Goal: Task Accomplishment & Management: Use online tool/utility

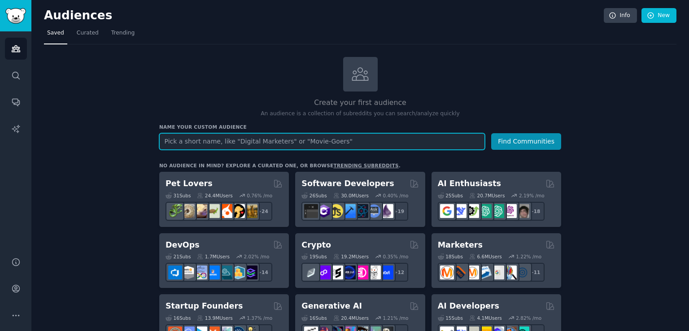
click at [334, 146] on input "text" at bounding box center [321, 141] width 325 height 17
type input "п"
type input "medical devices"
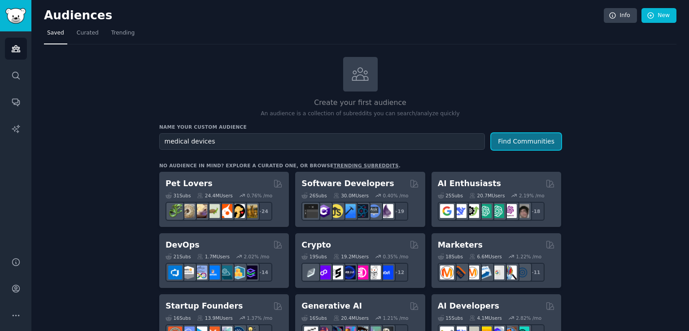
click at [538, 144] on button "Find Communities" at bounding box center [526, 141] width 70 height 17
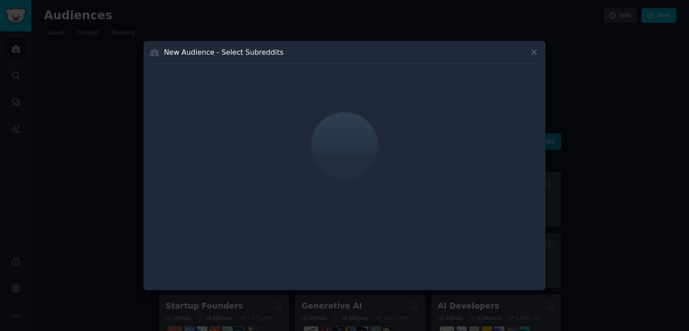
drag, startPoint x: 334, startPoint y: 53, endPoint x: 320, endPoint y: 53, distance: 13.9
click at [320, 53] on div "New Audience - Select Subreddits" at bounding box center [344, 55] width 389 height 17
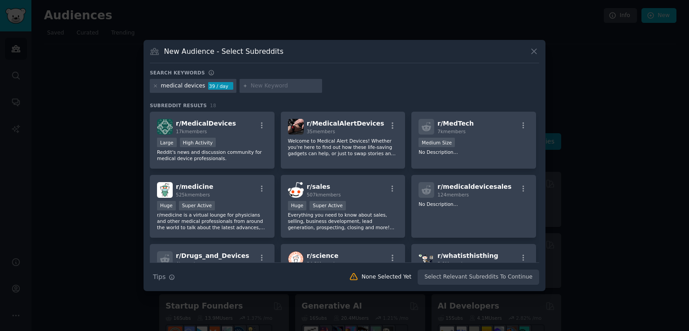
drag, startPoint x: 336, startPoint y: 64, endPoint x: 316, endPoint y: 63, distance: 19.7
click at [316, 63] on div "New Audience - Select Subreddits Search keywords medical devices 39 / day Subre…" at bounding box center [344, 166] width 402 height 252
click at [242, 123] on div "r/ MedicalDevices 17k members" at bounding box center [212, 127] width 110 height 16
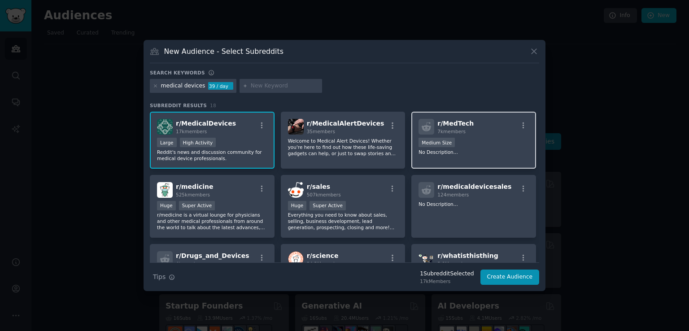
click at [476, 133] on div "r/ MedTech 7k members" at bounding box center [473, 127] width 110 height 16
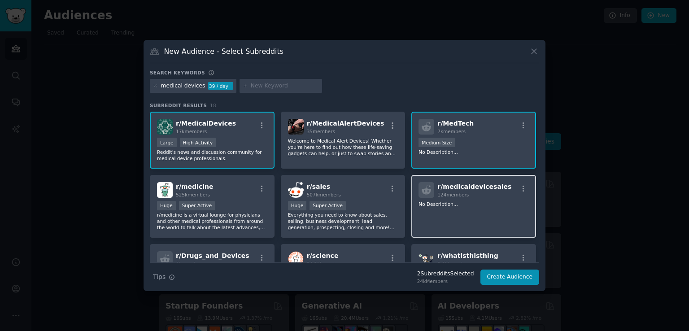
scroll to position [45, 0]
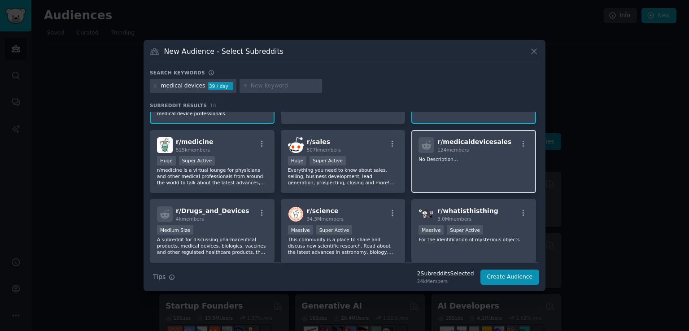
click at [470, 162] on div "r/ medicaldevicesales 124 members No Description..." at bounding box center [473, 161] width 125 height 63
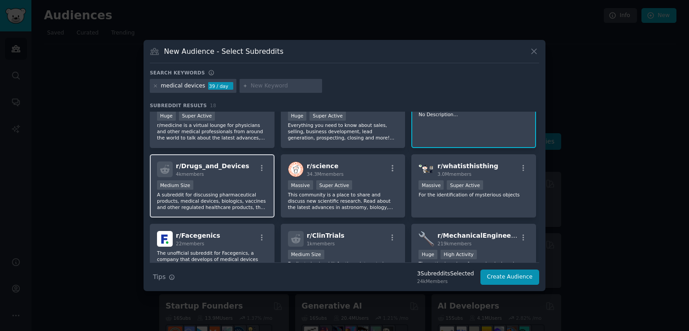
scroll to position [134, 0]
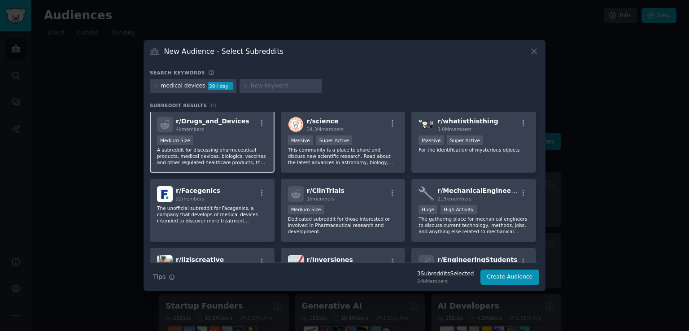
click at [218, 133] on div "r/ Drugs_and_Devices 4k members Medium Size A subreddit for discussing pharmace…" at bounding box center [212, 140] width 125 height 63
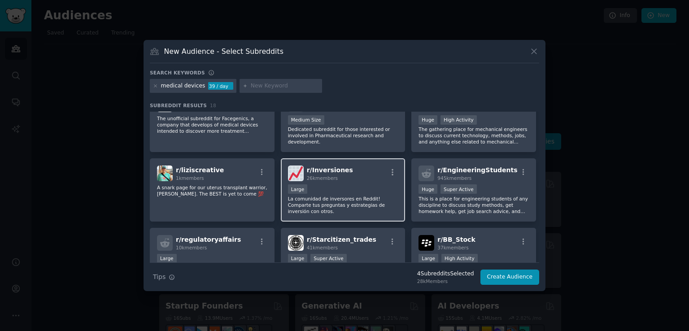
scroll to position [269, 0]
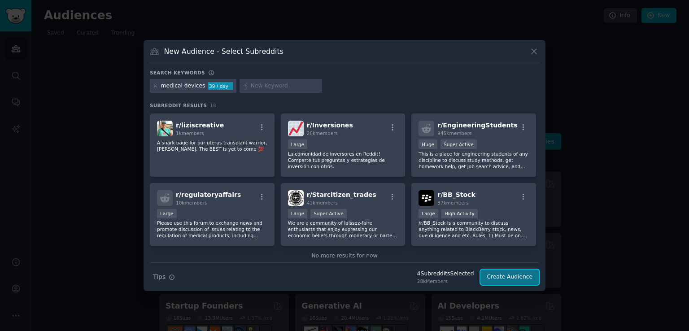
click at [504, 273] on button "Create Audience" at bounding box center [509, 276] width 59 height 15
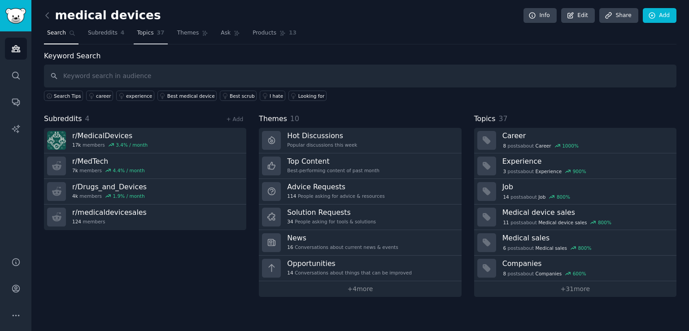
click at [134, 37] on link "Topics 37" at bounding box center [151, 35] width 34 height 18
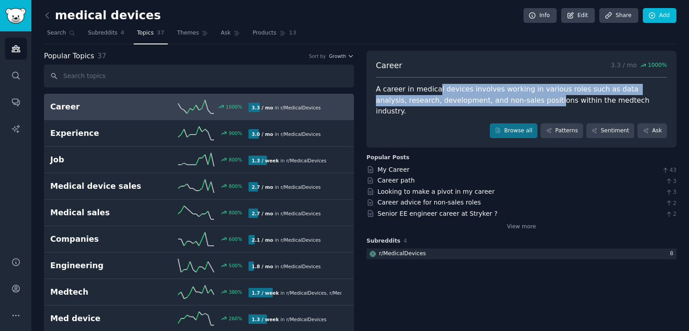
drag, startPoint x: 447, startPoint y: 87, endPoint x: 438, endPoint y: 133, distance: 46.7
click at [482, 98] on div "A career in medical devices involves working in various roles such as data anal…" at bounding box center [521, 100] width 291 height 33
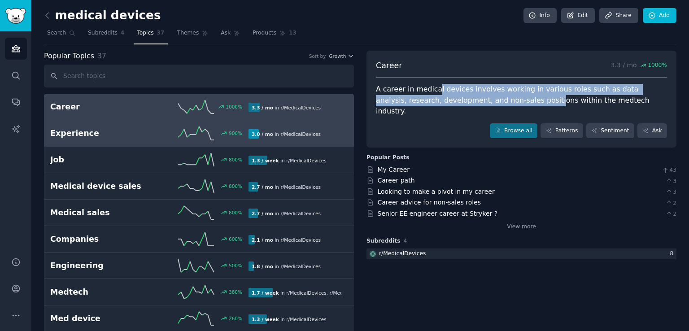
click at [116, 135] on h2 "Experience" at bounding box center [99, 133] width 99 height 11
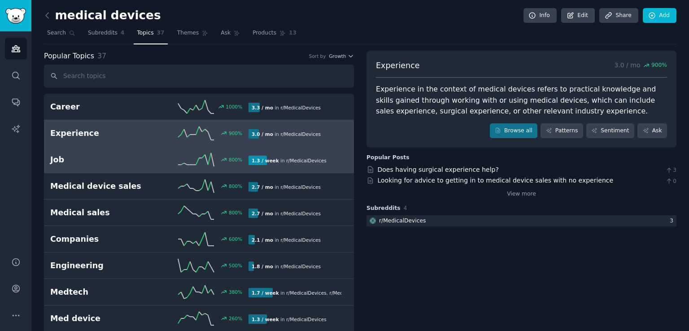
click at [130, 159] on h2 "Job" at bounding box center [99, 159] width 99 height 11
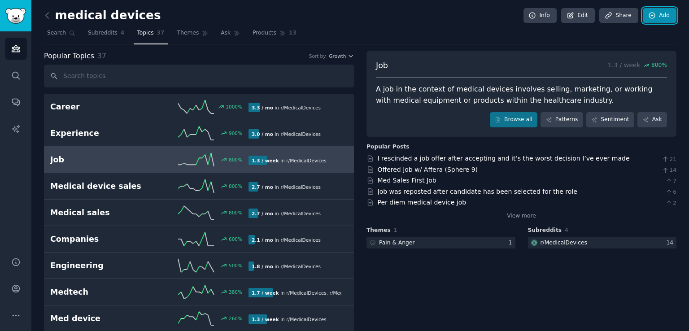
click at [655, 17] on link "Add" at bounding box center [659, 15] width 34 height 15
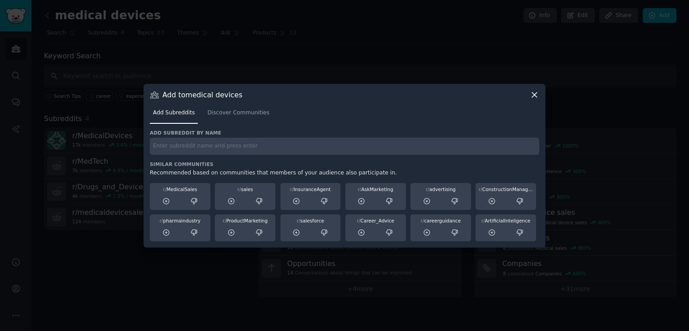
click at [237, 144] on input "text" at bounding box center [344, 146] width 389 height 17
type input "medtech"
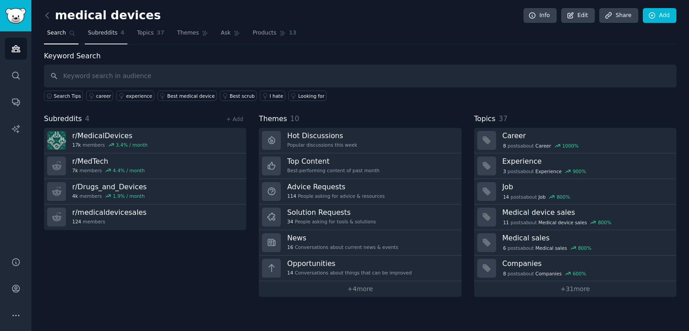
click at [105, 37] on link "Subreddits 4" at bounding box center [106, 35] width 43 height 18
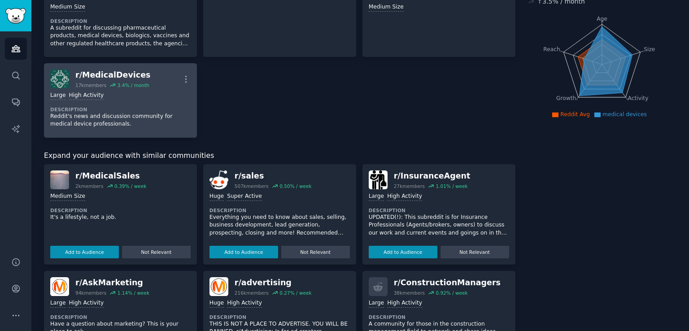
scroll to position [90, 0]
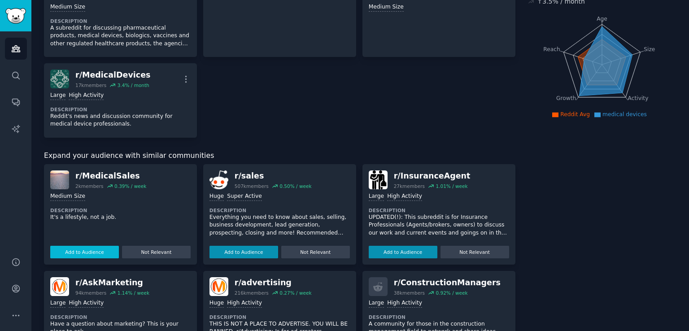
click at [91, 252] on button "Add to Audience" at bounding box center [84, 252] width 69 height 13
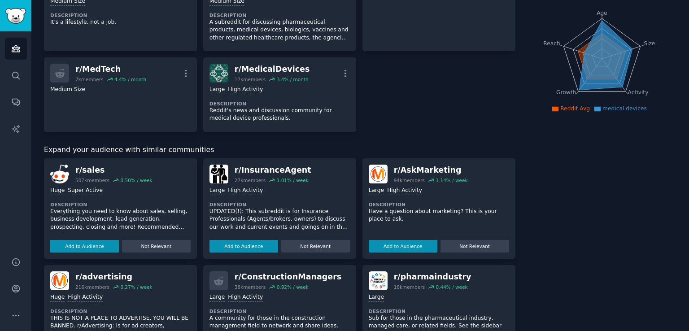
scroll to position [0, 0]
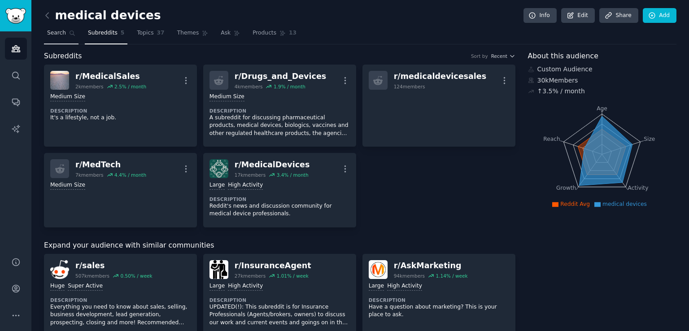
click at [56, 37] on link "Search" at bounding box center [61, 35] width 35 height 18
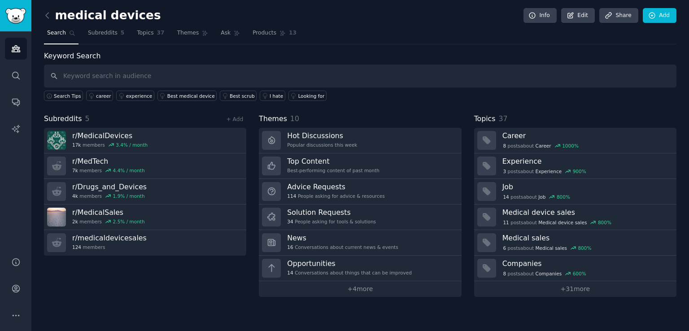
click at [161, 68] on input "text" at bounding box center [360, 76] width 632 height 23
type input "e"
type input "recruitment agencies"
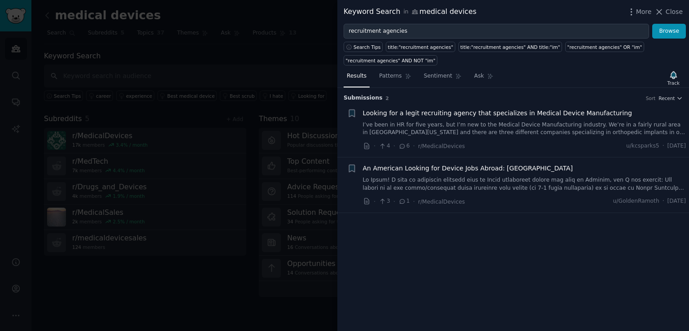
click at [416, 130] on link "I’ve been in HR for five years, but I’m new to the Medical Device Manufacturing…" at bounding box center [524, 129] width 323 height 16
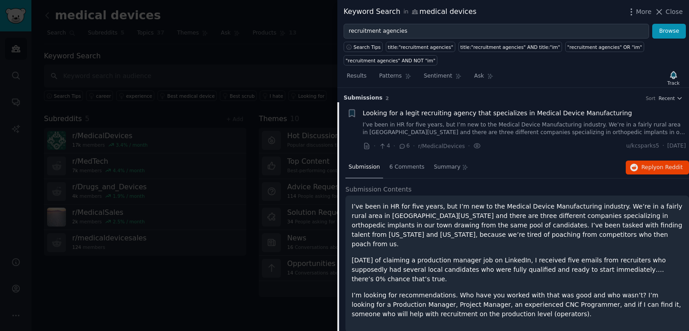
scroll to position [14, 0]
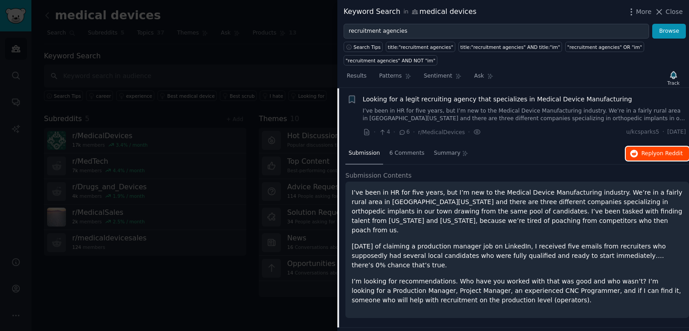
click at [649, 150] on span "Reply on Reddit" at bounding box center [661, 154] width 41 height 8
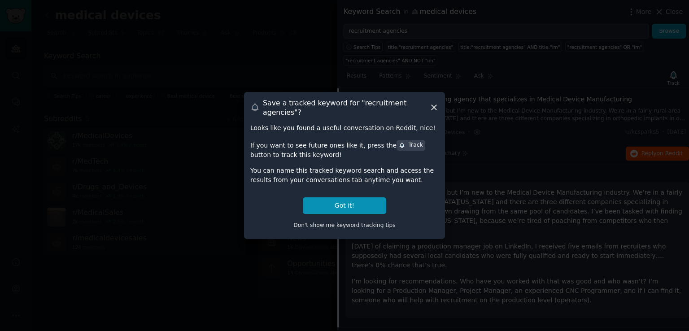
click at [434, 105] on icon at bounding box center [433, 107] width 9 height 9
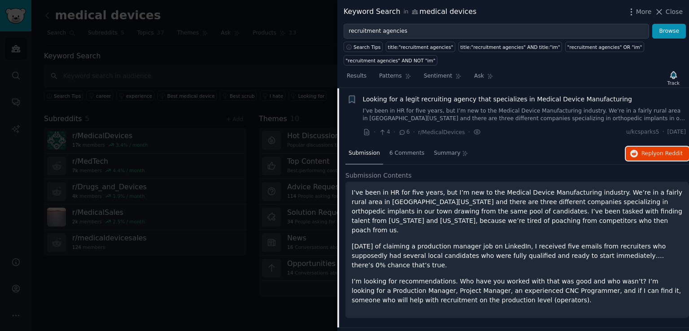
scroll to position [0, 0]
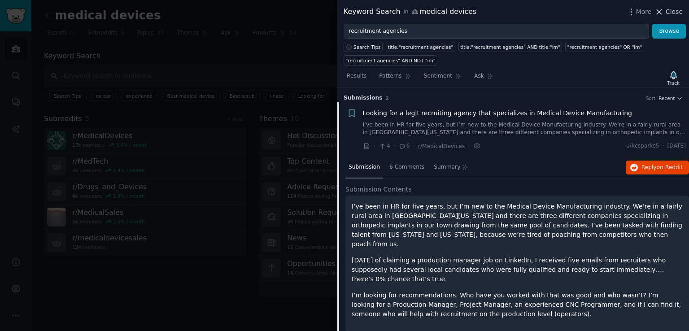
click at [670, 10] on span "Close" at bounding box center [673, 11] width 17 height 9
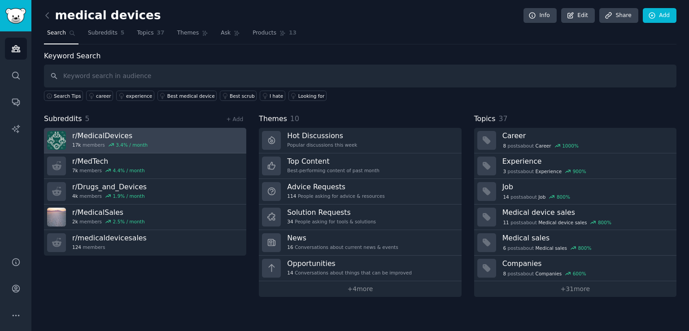
click at [154, 133] on link "r/ MedicalDevices 17k members 3.4 % / month" at bounding box center [145, 141] width 202 height 26
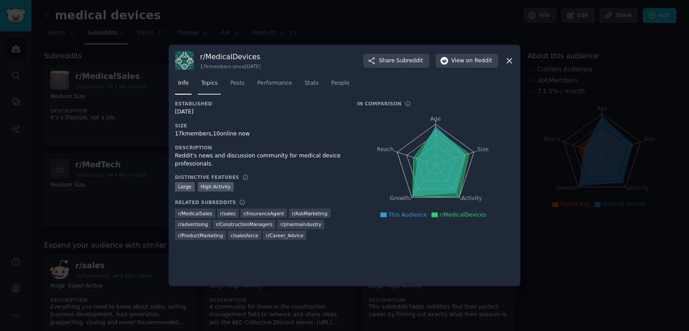
click at [214, 87] on link "Topics" at bounding box center [209, 85] width 23 height 18
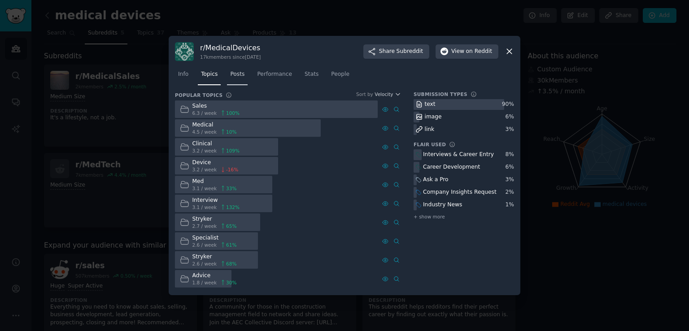
click at [236, 75] on span "Posts" at bounding box center [237, 74] width 14 height 8
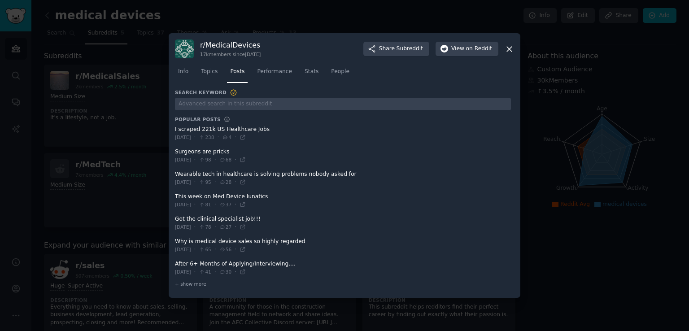
drag, startPoint x: 192, startPoint y: 218, endPoint x: 233, endPoint y: 220, distance: 41.3
click at [233, 220] on span at bounding box center [343, 223] width 336 height 22
click at [294, 219] on span at bounding box center [343, 223] width 336 height 22
drag, startPoint x: 308, startPoint y: 217, endPoint x: 299, endPoint y: 217, distance: 9.0
click at [299, 217] on span at bounding box center [343, 223] width 336 height 22
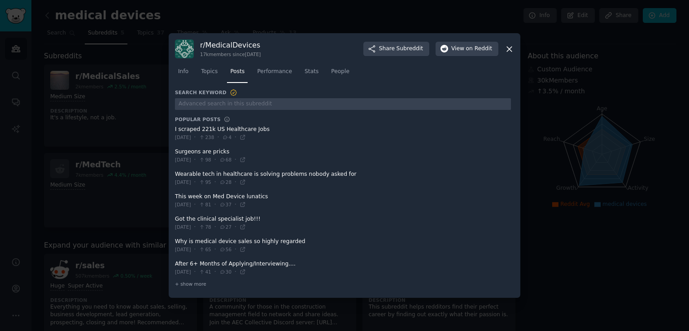
click at [545, 99] on div at bounding box center [344, 165] width 689 height 331
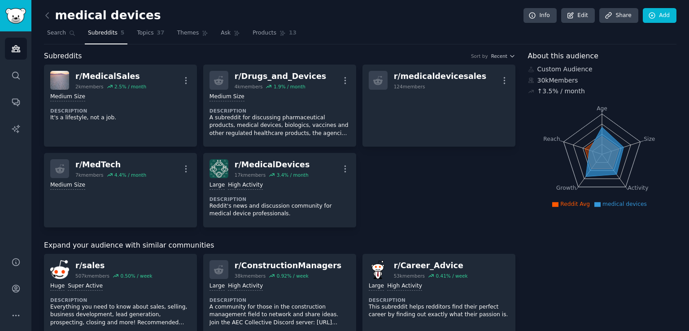
drag, startPoint x: 400, startPoint y: 175, endPoint x: 390, endPoint y: 174, distance: 10.4
click at [390, 174] on div "r/ MedicalSales 2k members 2.5 % / month More Medium Size Description It's a li…" at bounding box center [279, 146] width 471 height 163
